Goal: Communication & Community: Ask a question

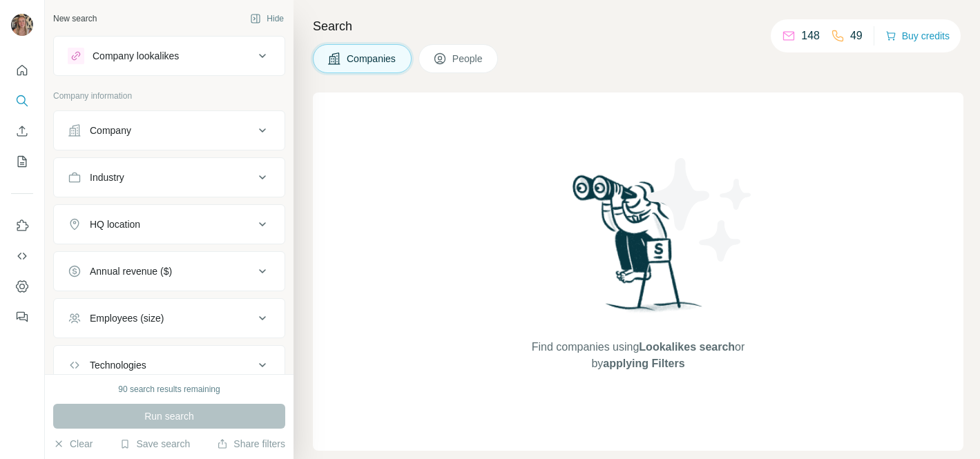
click at [233, 133] on div "Company" at bounding box center [161, 131] width 186 height 14
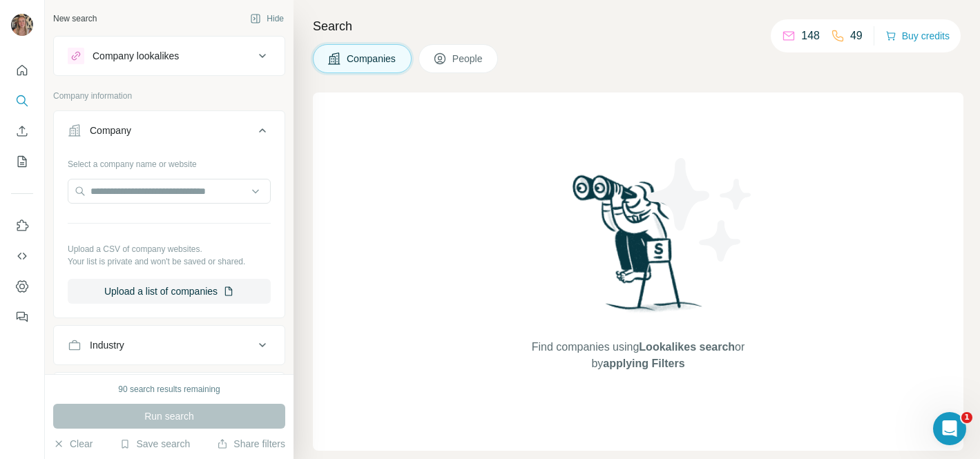
click at [260, 119] on button "Company" at bounding box center [169, 133] width 231 height 39
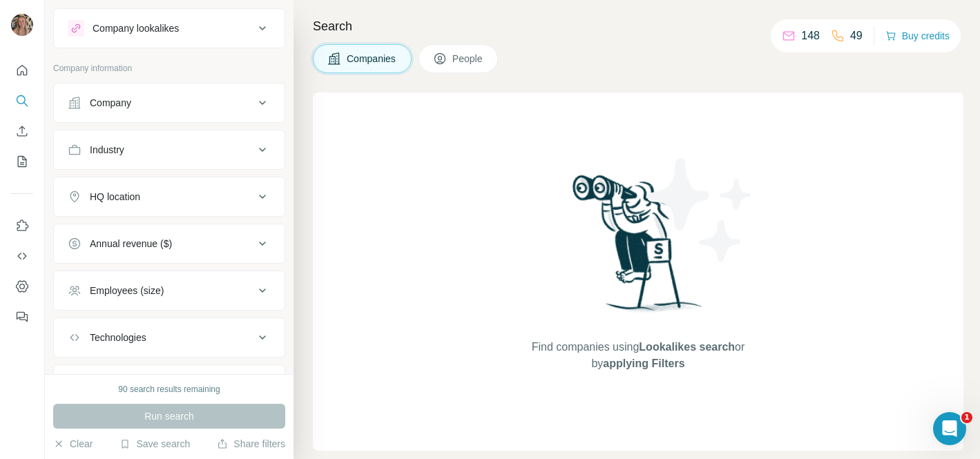
scroll to position [28, 0]
click at [200, 150] on div "Industry" at bounding box center [161, 149] width 186 height 14
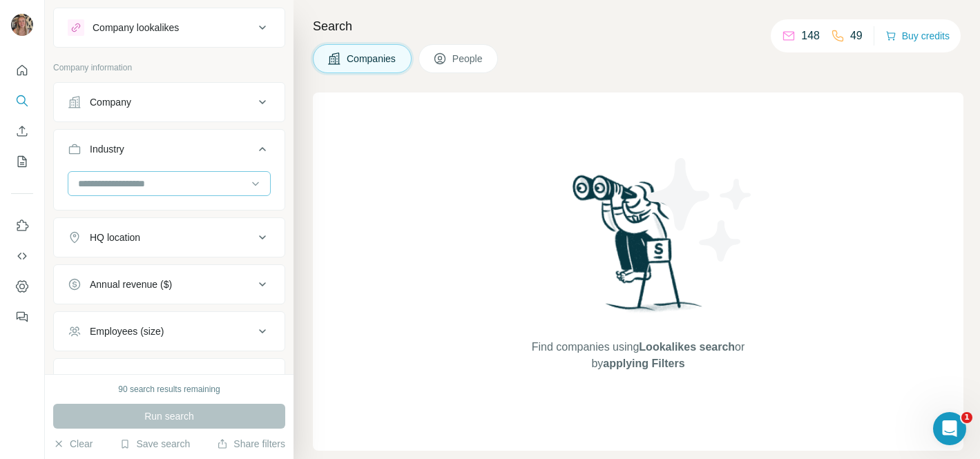
click at [173, 179] on input at bounding box center [162, 183] width 171 height 15
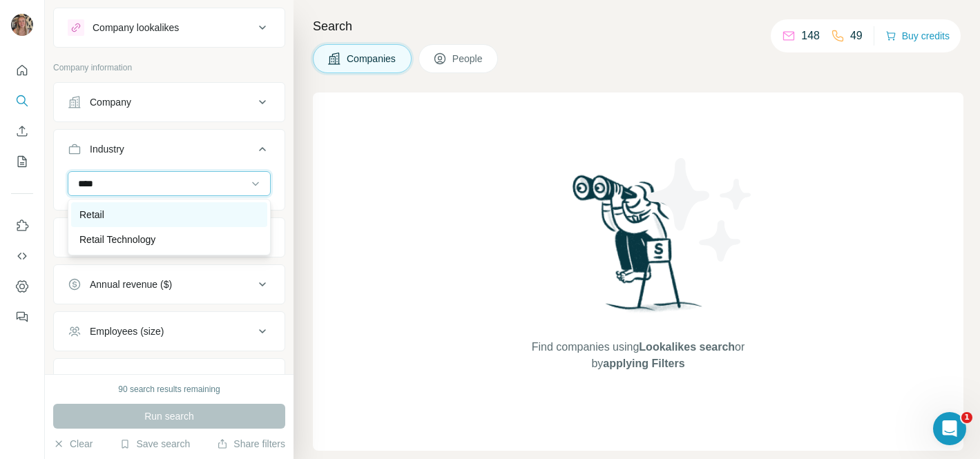
type input "****"
click at [154, 211] on div "Retail" at bounding box center [168, 215] width 179 height 14
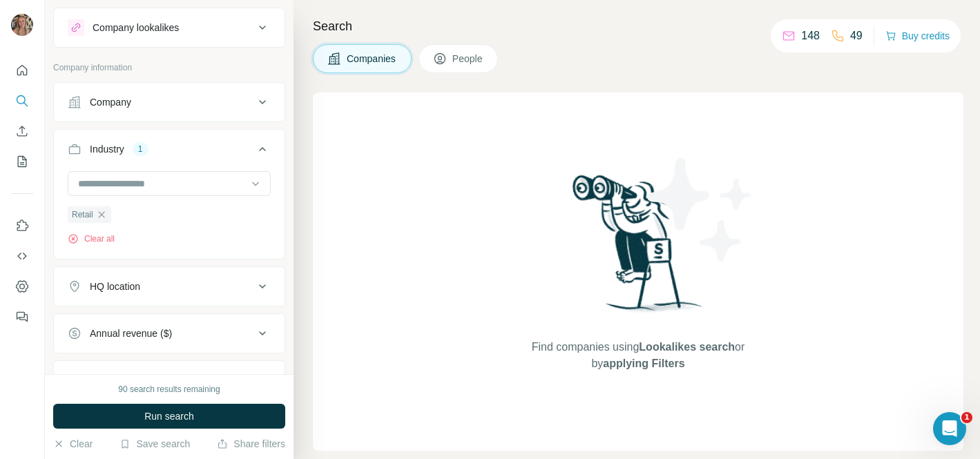
click at [166, 284] on div "HQ location" at bounding box center [161, 287] width 186 height 14
click at [163, 315] on input "text" at bounding box center [169, 321] width 203 height 25
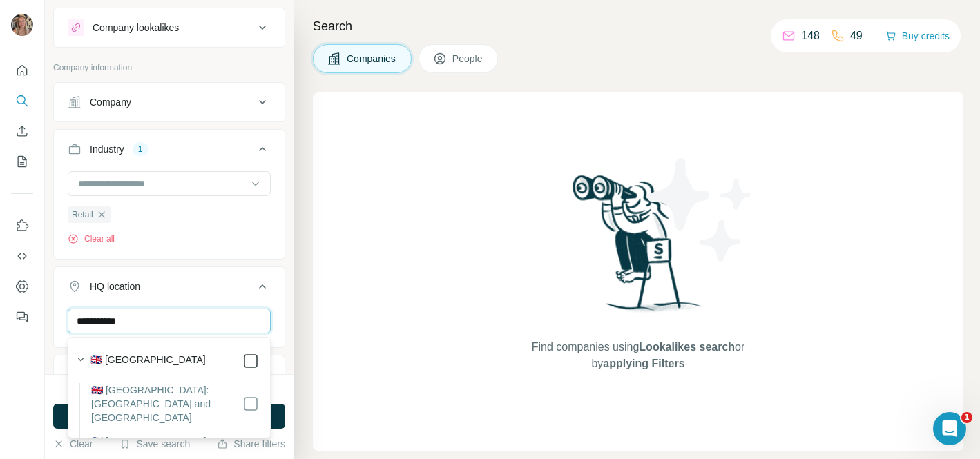
type input "**********"
click at [287, 344] on div "**********" at bounding box center [169, 187] width 249 height 374
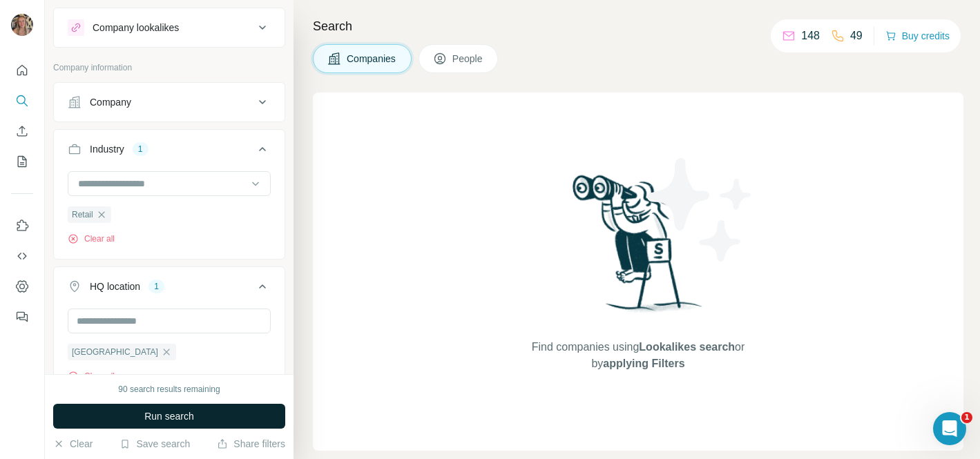
click at [218, 415] on button "Run search" at bounding box center [169, 416] width 232 height 25
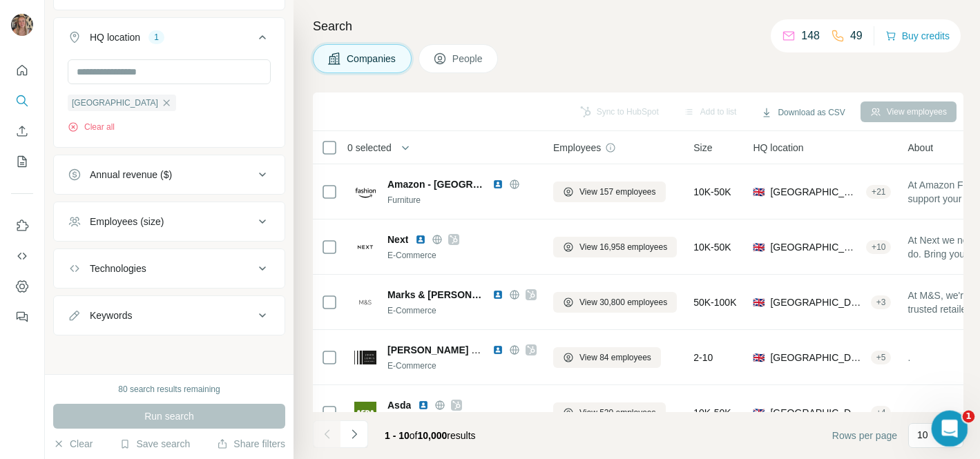
click at [946, 425] on icon "Open Intercom Messenger" at bounding box center [947, 427] width 23 height 23
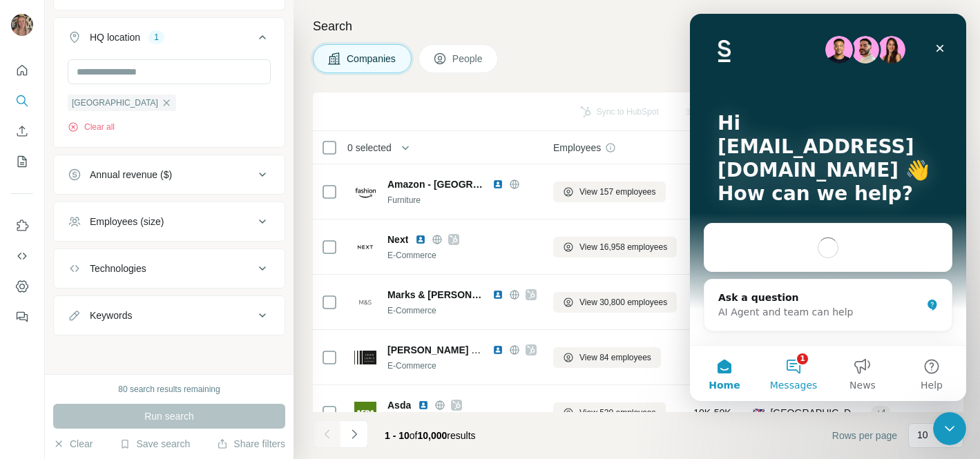
click at [793, 374] on button "1 Messages" at bounding box center [793, 373] width 69 height 55
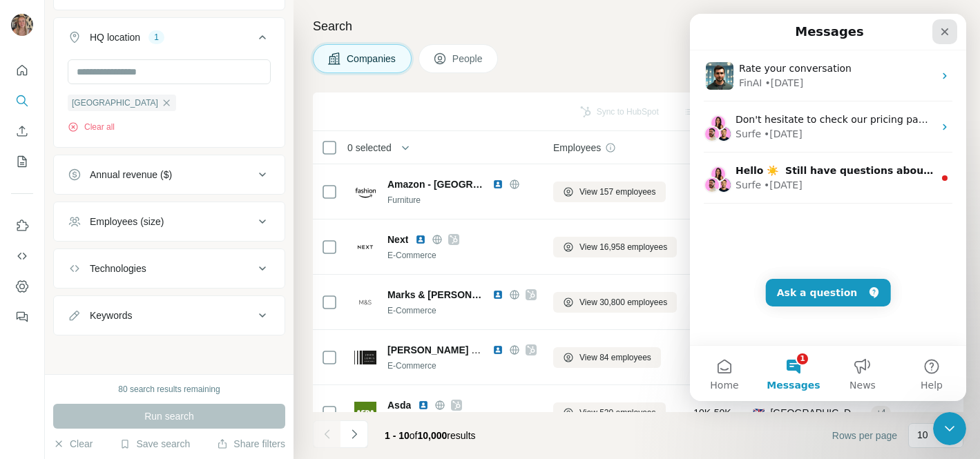
click at [944, 29] on icon "Close" at bounding box center [944, 31] width 11 height 11
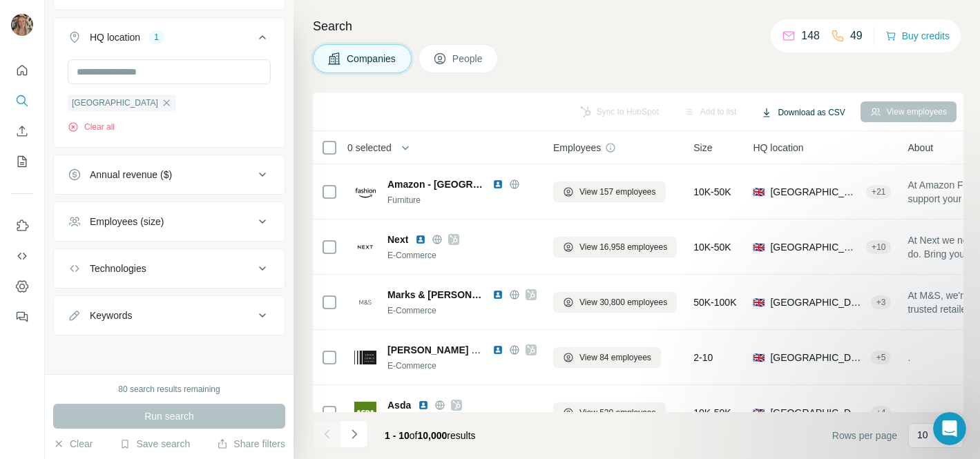
click at [793, 115] on button "Download as CSV" at bounding box center [802, 112] width 103 height 21
click at [697, 62] on div "Companies People" at bounding box center [638, 58] width 650 height 29
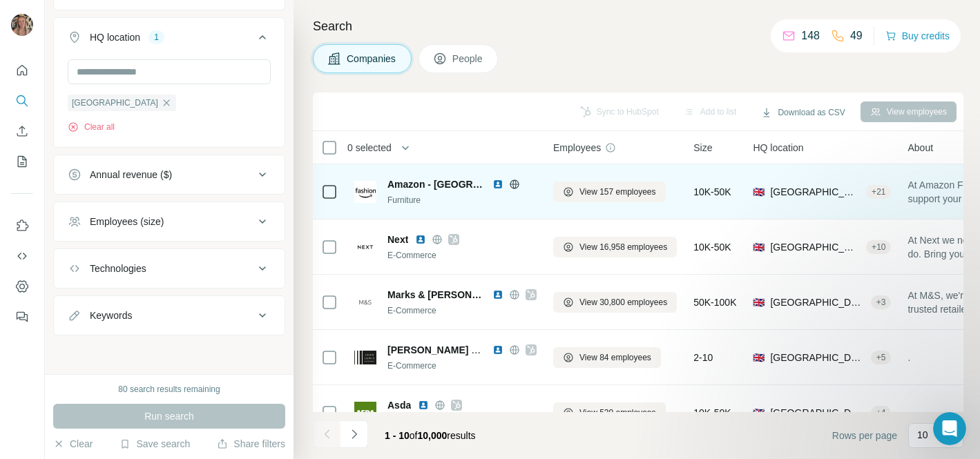
click at [410, 185] on span "Amazon - [GEOGRAPHIC_DATA]" at bounding box center [436, 184] width 98 height 14
click at [412, 184] on span "Amazon - [GEOGRAPHIC_DATA]" at bounding box center [436, 184] width 98 height 14
click at [501, 202] on div "Furniture" at bounding box center [461, 200] width 149 height 12
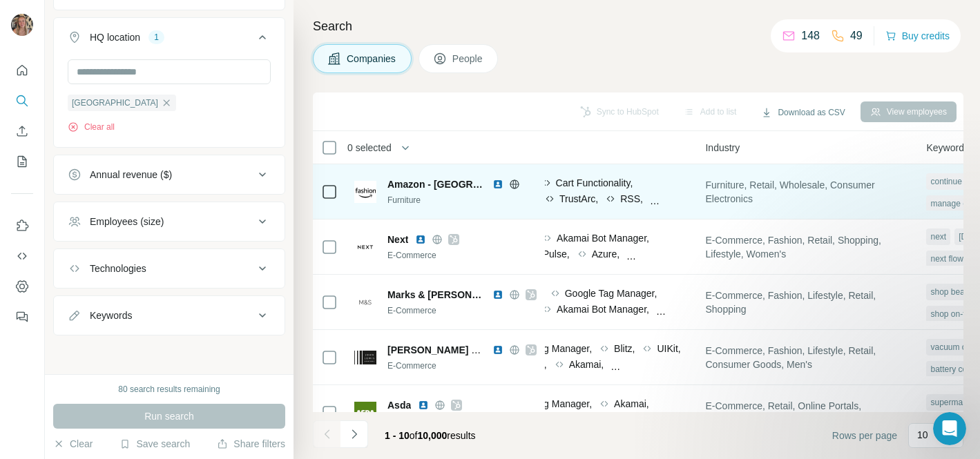
scroll to position [0, 1042]
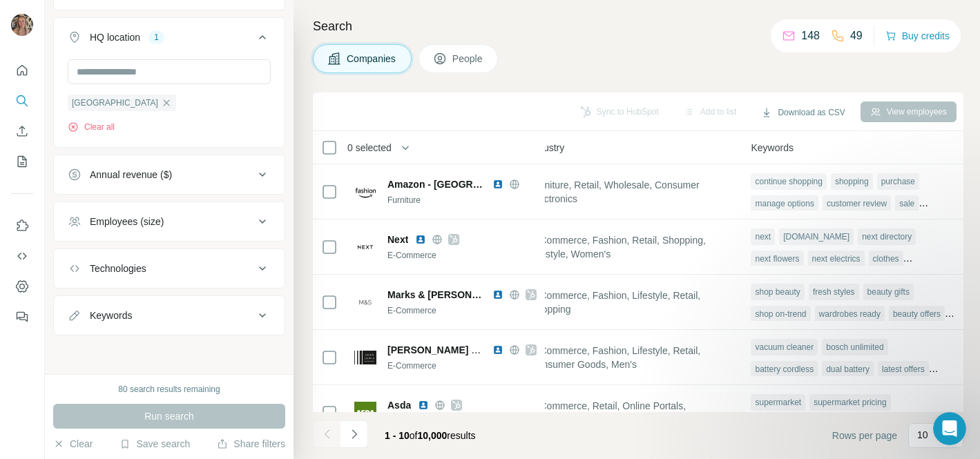
click at [461, 60] on span "People" at bounding box center [468, 59] width 32 height 14
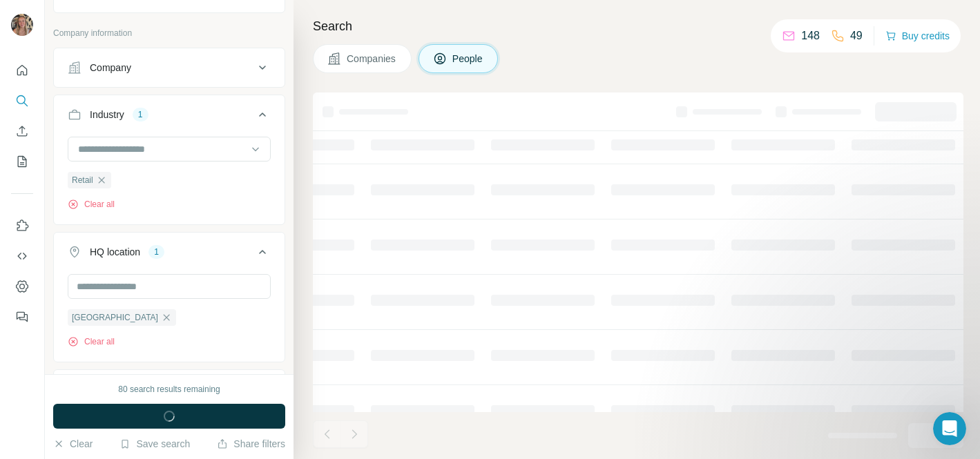
scroll to position [494, 0]
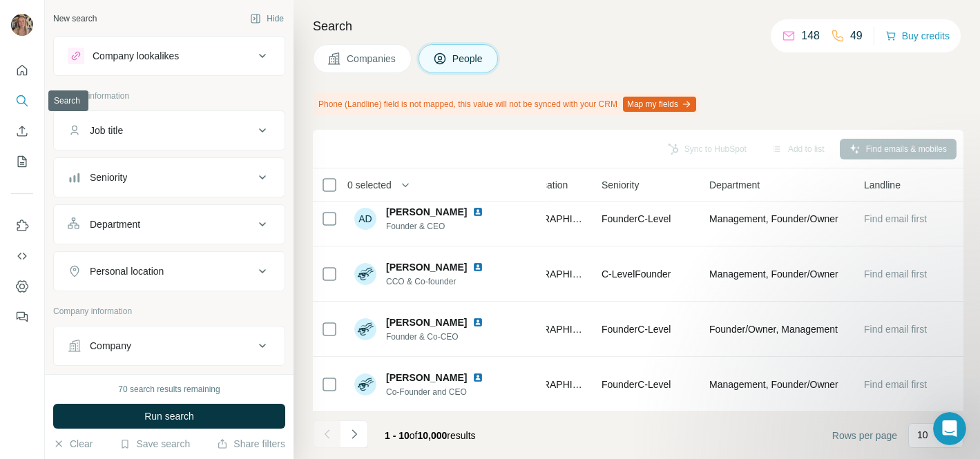
click at [21, 101] on icon "Search" at bounding box center [22, 101] width 14 height 14
click at [17, 229] on icon "Use Surfe on LinkedIn" at bounding box center [22, 226] width 14 height 14
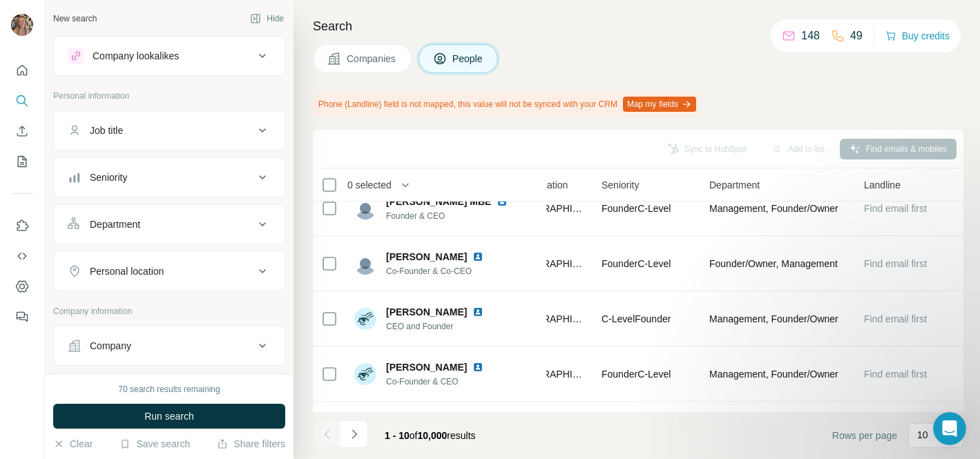
scroll to position [0, 537]
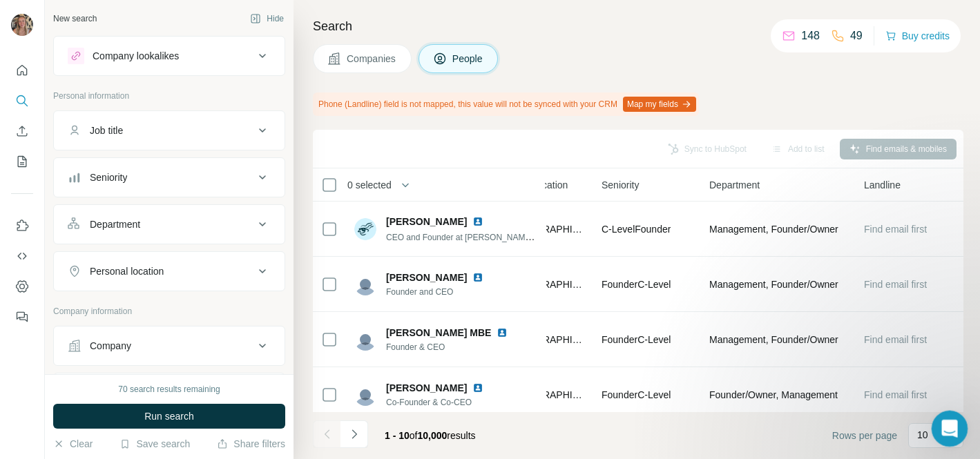
click at [937, 426] on icon "Open Intercom Messenger" at bounding box center [947, 427] width 23 height 23
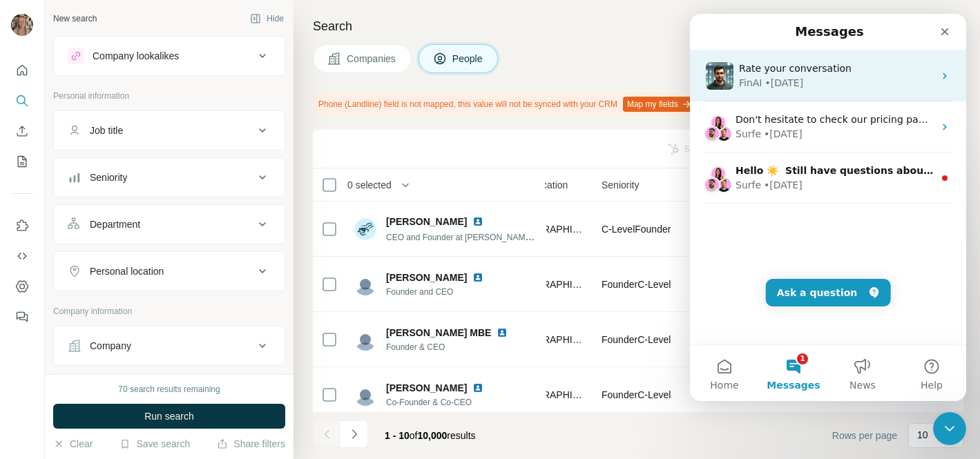
click at [839, 84] on div "FinAI • [DATE]" at bounding box center [836, 83] width 195 height 14
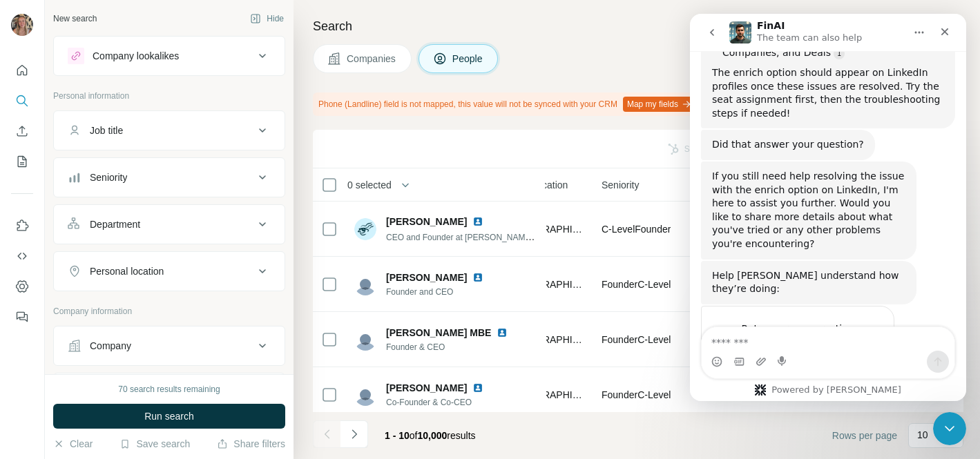
scroll to position [1479, 0]
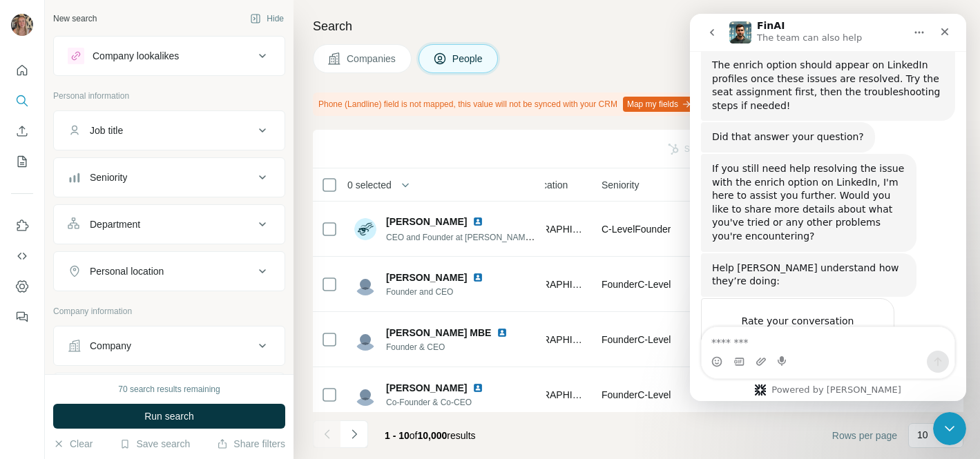
click at [766, 336] on span "Bad" at bounding box center [764, 348] width 25 height 25
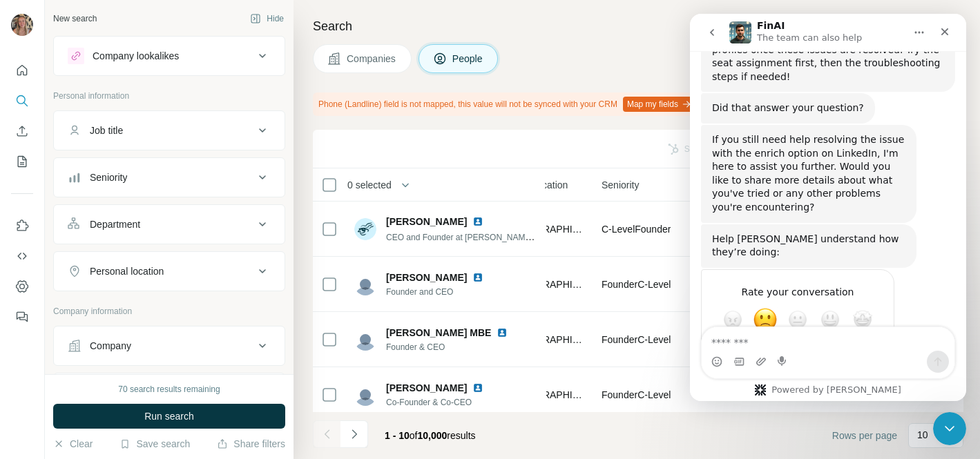
scroll to position [1517, 0]
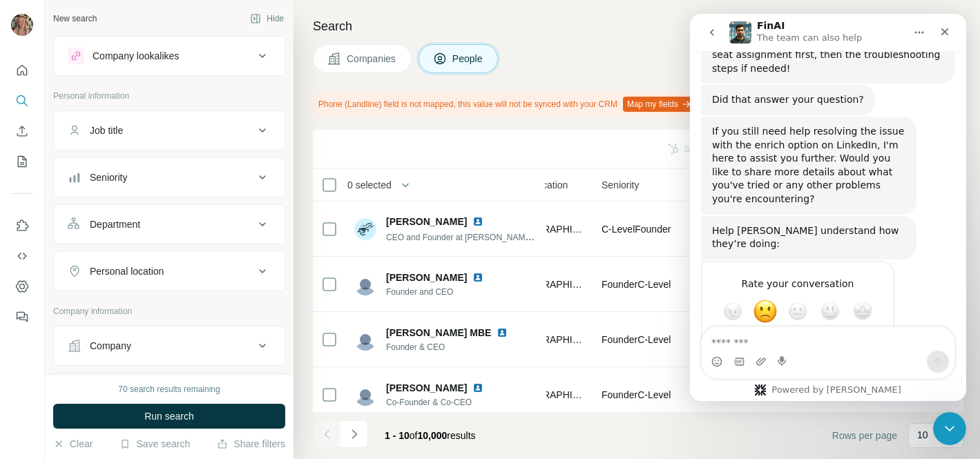
click at [714, 38] on button "go back" at bounding box center [712, 32] width 26 height 26
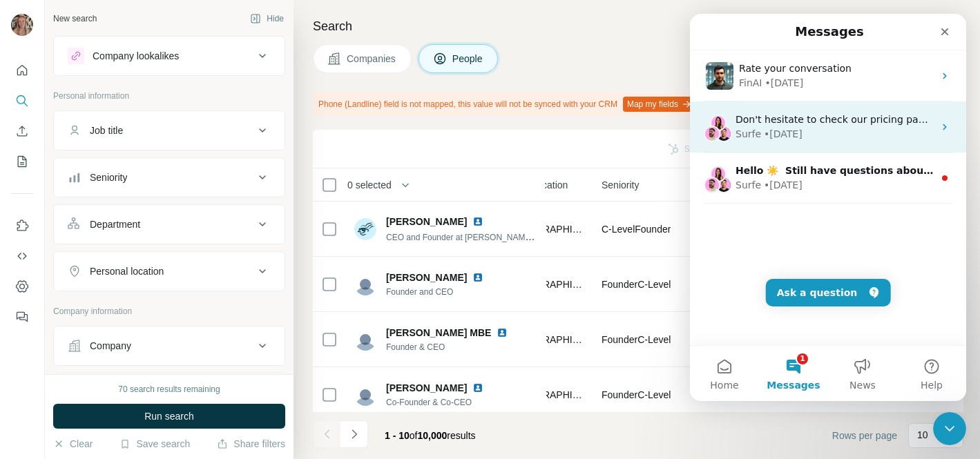
click at [817, 142] on div "Don't hesitate to check our pricing page to learn more about our plans! ​ Surfe…" at bounding box center [828, 126] width 276 height 51
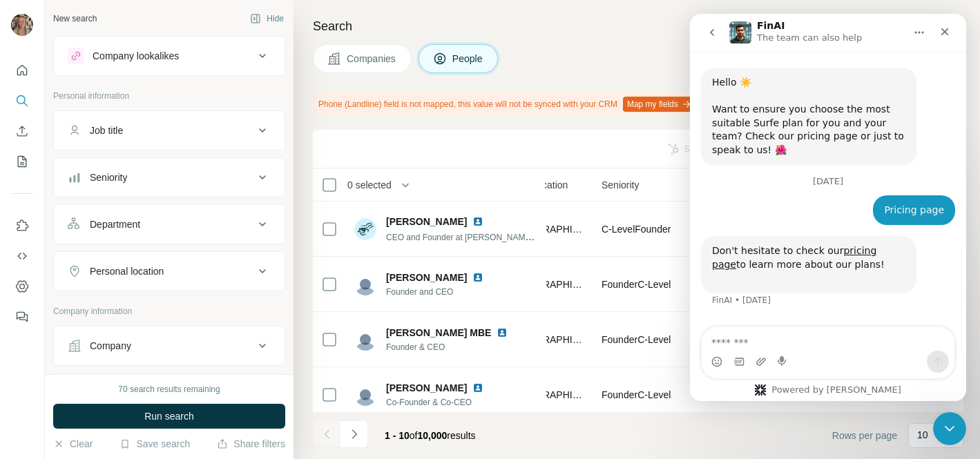
click at [713, 32] on icon "go back" at bounding box center [711, 32] width 11 height 11
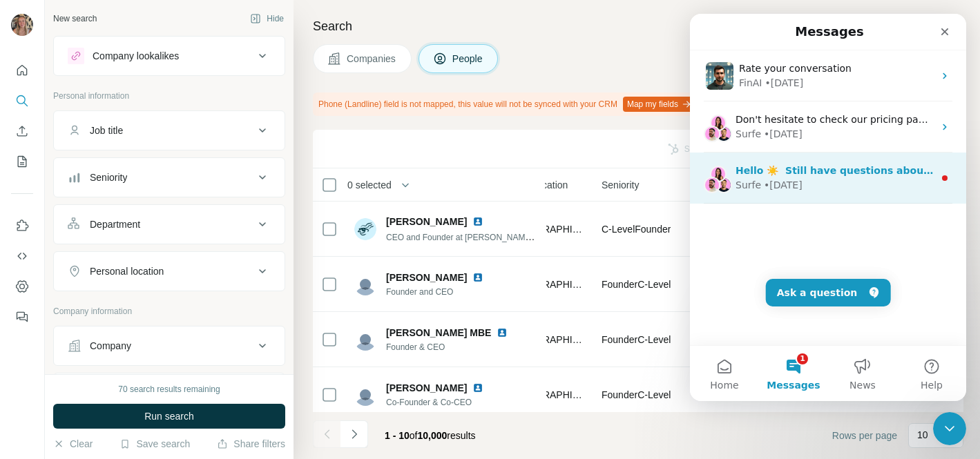
click at [837, 188] on div "Surfe • [DATE]" at bounding box center [834, 185] width 198 height 14
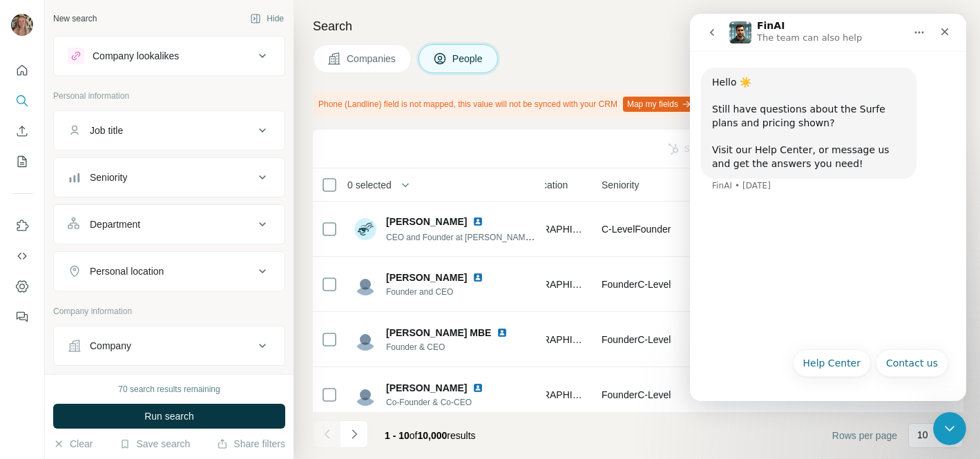
click at [713, 26] on button "go back" at bounding box center [712, 32] width 26 height 26
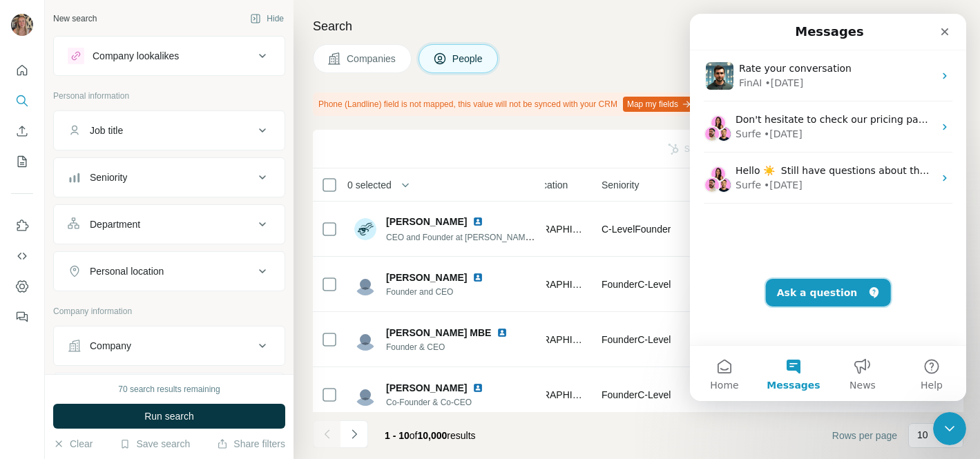
click at [841, 295] on button "Ask a question" at bounding box center [828, 293] width 125 height 28
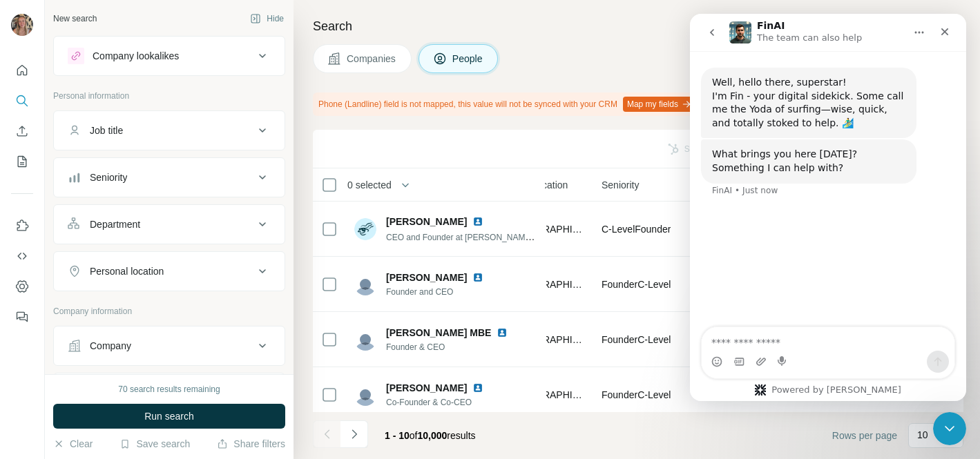
click at [804, 338] on textarea "Ask a question…" at bounding box center [827, 338] width 253 height 23
type textarea "**********"
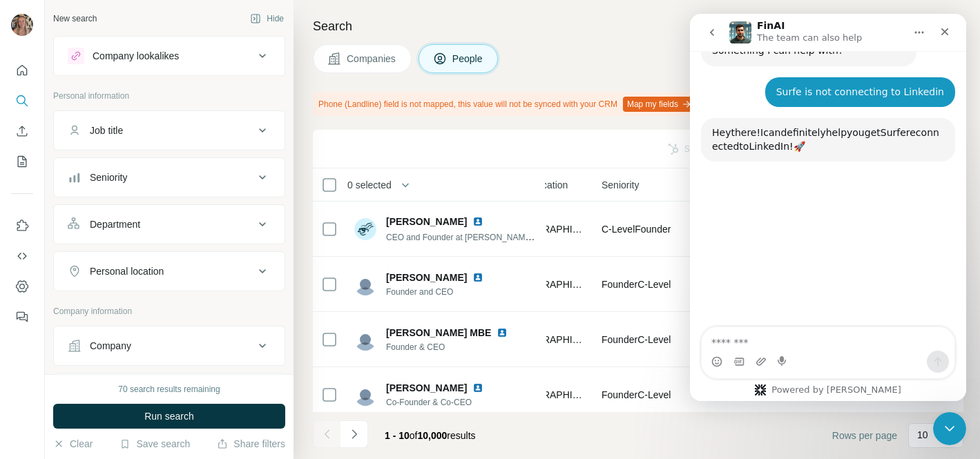
scroll to position [146, 0]
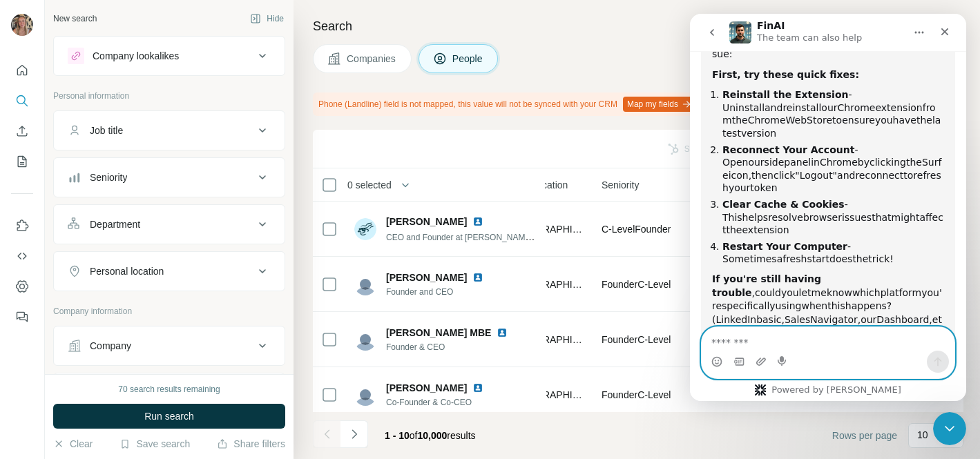
click at [750, 340] on textarea "Message…" at bounding box center [827, 338] width 253 height 23
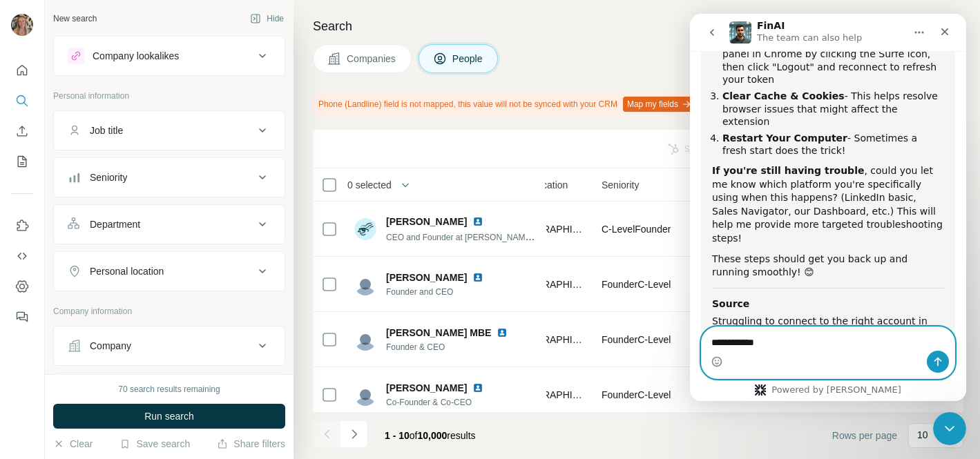
scroll to position [353, 0]
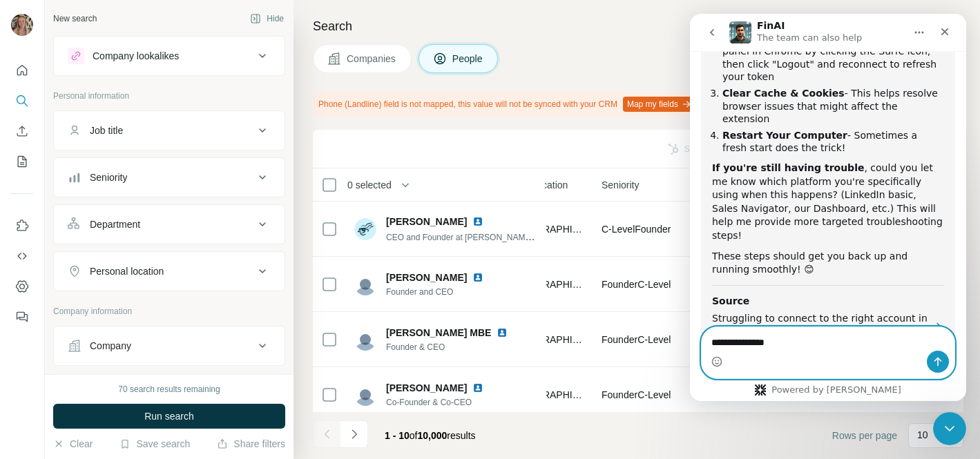
type textarea "**********"
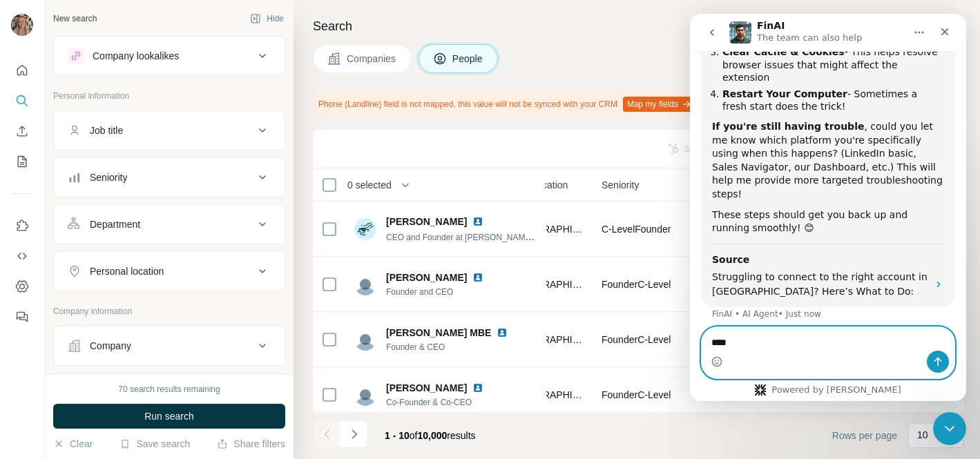
scroll to position [439, 0]
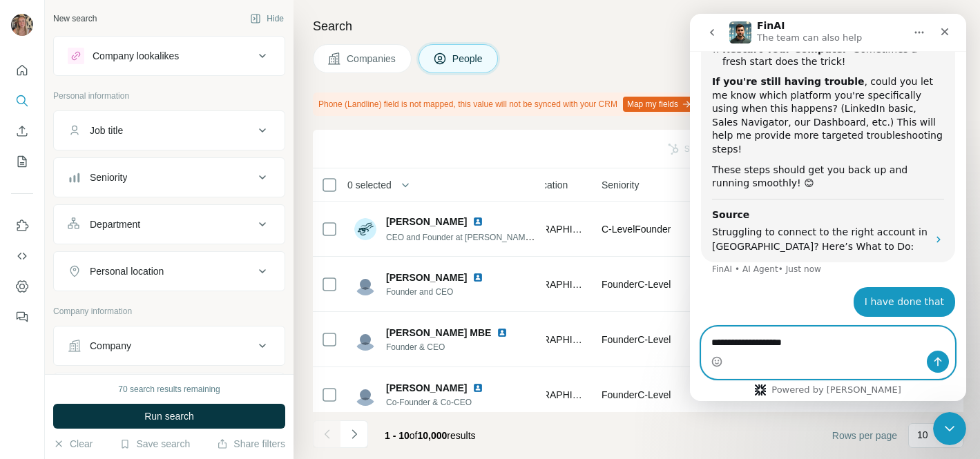
type textarea "**********"
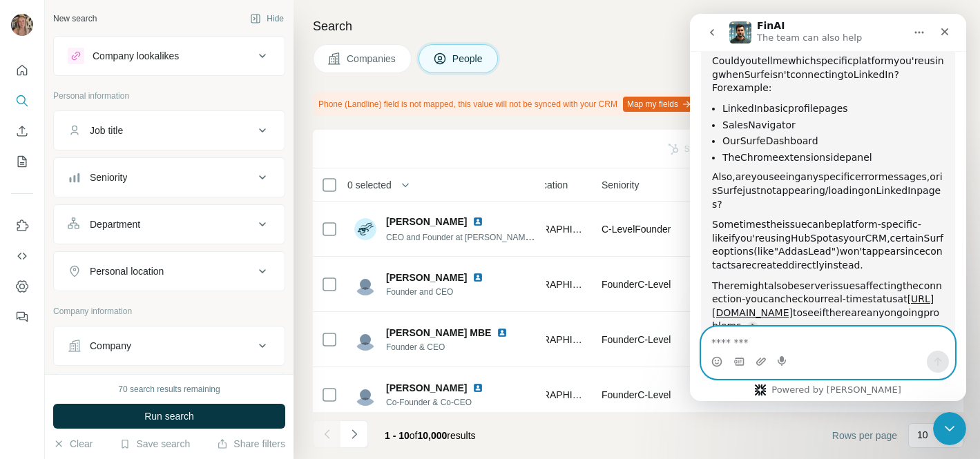
scroll to position [872, 0]
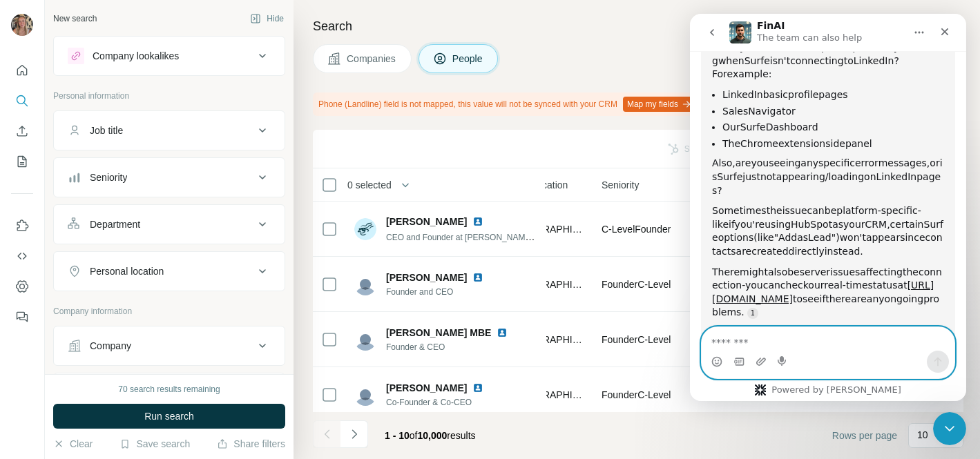
click at [767, 340] on textarea "Message…" at bounding box center [827, 338] width 253 height 23
type textarea "**********"
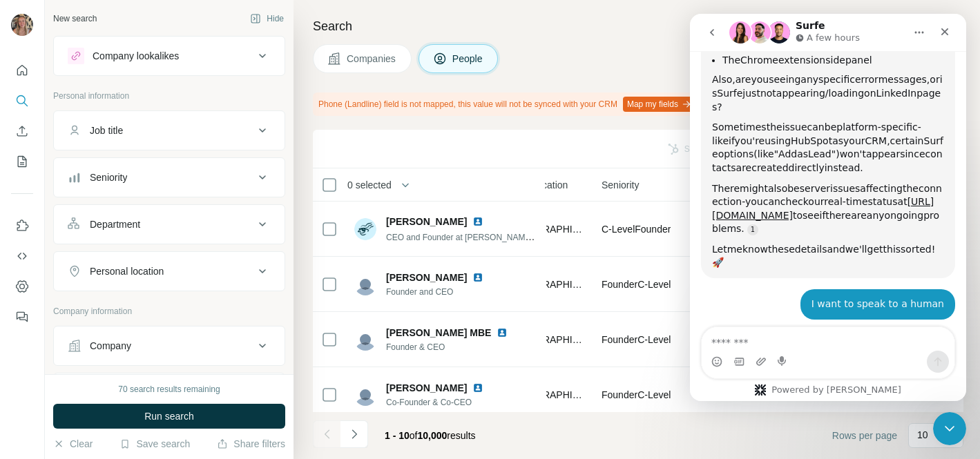
scroll to position [1020, 0]
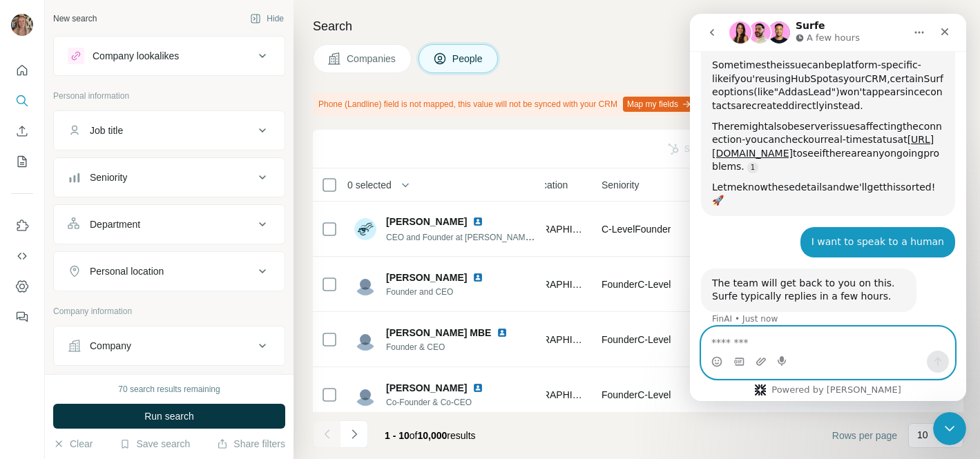
click at [757, 339] on textarea "Message…" at bounding box center [827, 338] width 253 height 23
type textarea "******"
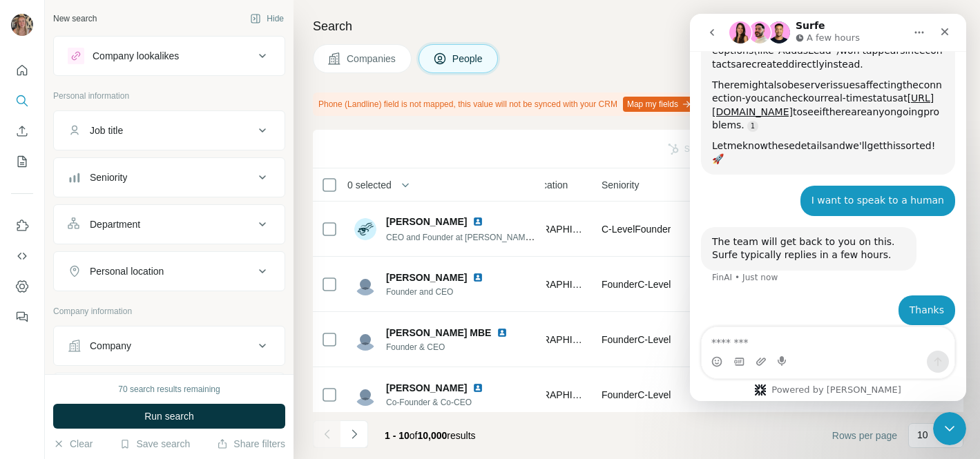
click at [561, 165] on div "Sync to HubSpot Add to list Find emails & mobiles" at bounding box center [638, 149] width 650 height 39
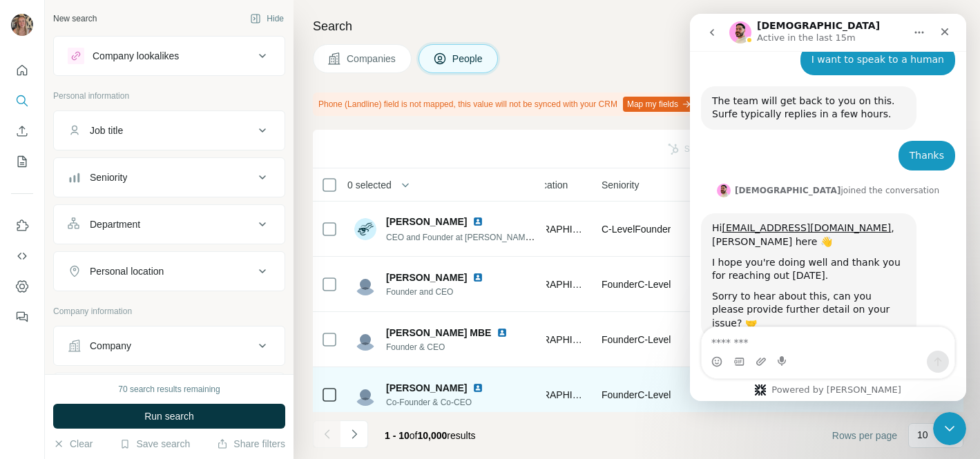
scroll to position [1163, 0]
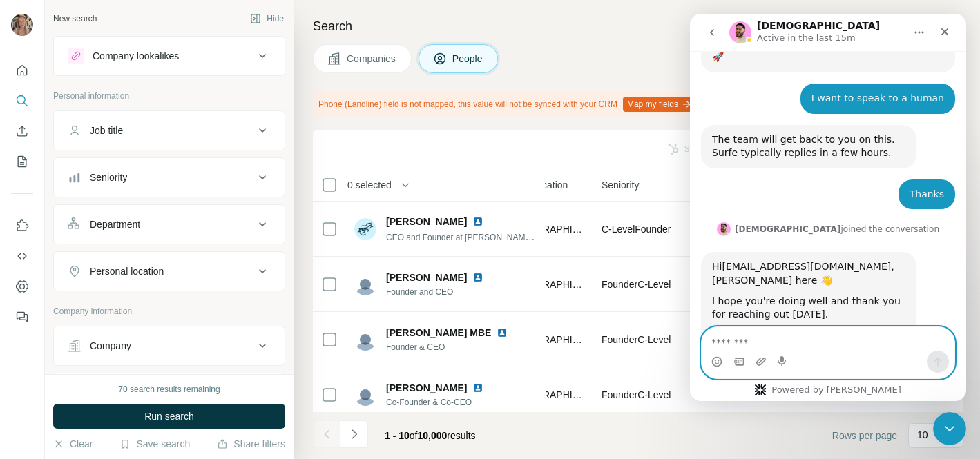
click at [768, 342] on textarea "Message…" at bounding box center [827, 338] width 253 height 23
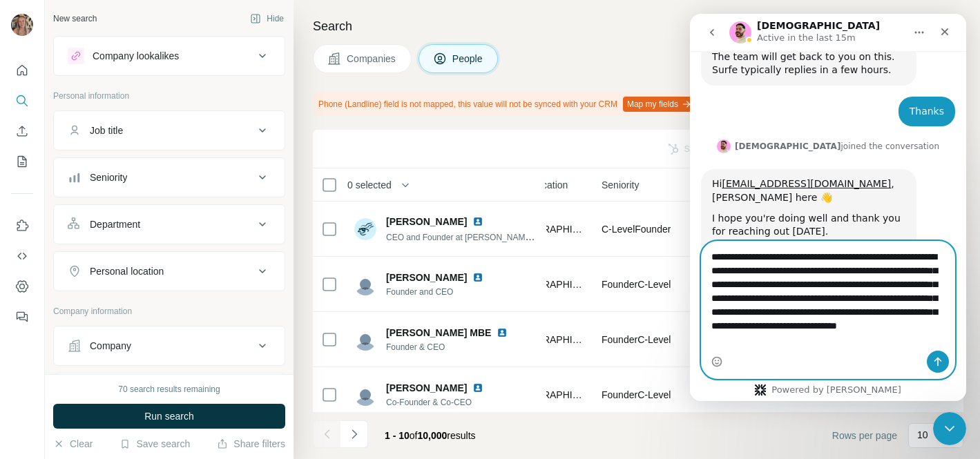
scroll to position [1249, 0]
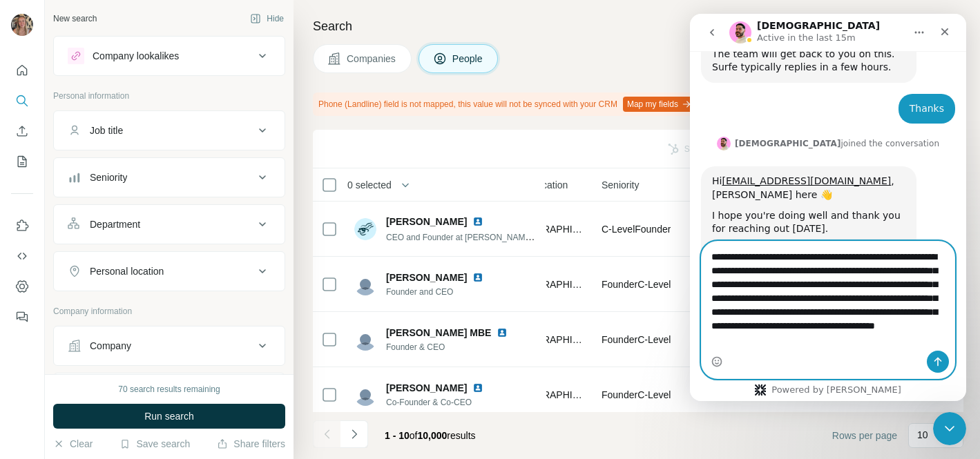
type textarea "**********"
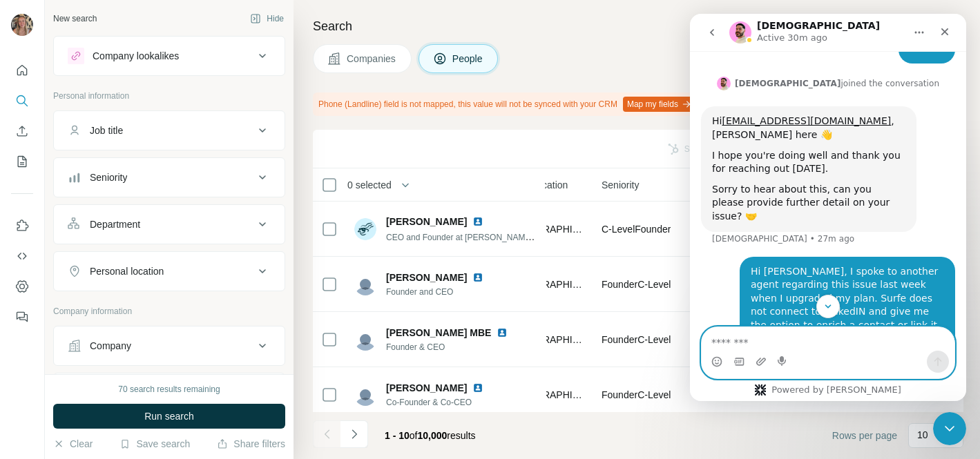
scroll to position [1326, 0]
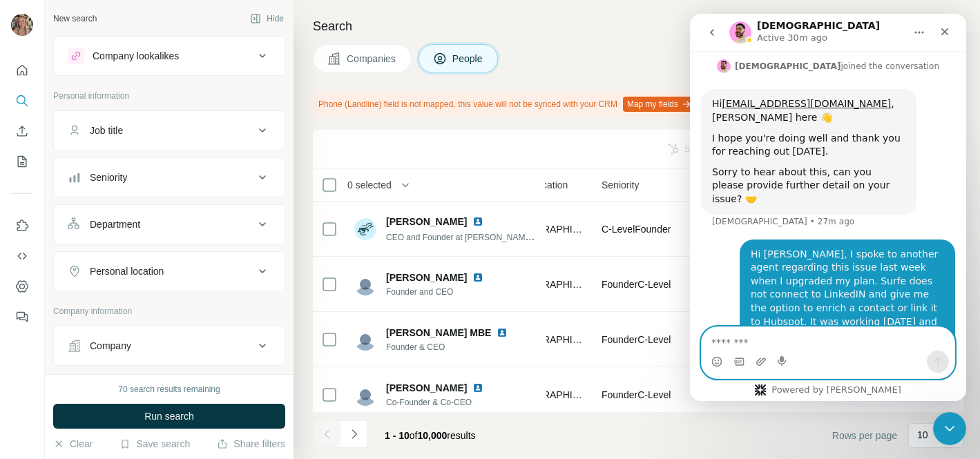
click at [769, 342] on textarea "Message…" at bounding box center [827, 338] width 253 height 23
type textarea "******"
